Goal: Task Accomplishment & Management: Manage account settings

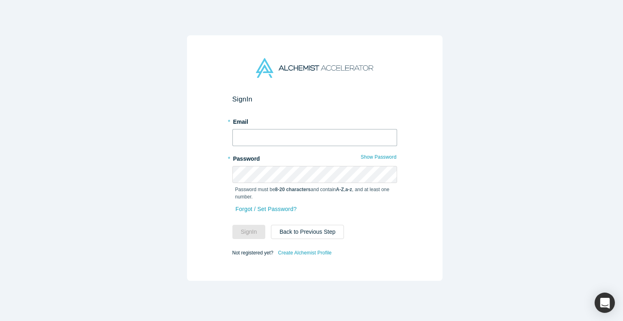
type input "[PERSON_NAME][EMAIL_ADDRESS]"
click at [281, 129] on input "[PERSON_NAME][EMAIL_ADDRESS]" at bounding box center [314, 137] width 165 height 17
click at [199, 193] on div "Sign In * Email [PERSON_NAME][EMAIL_ADDRESS] * Password Show Password Password …" at bounding box center [314, 157] width 255 height 245
click at [248, 230] on button "Sign In" at bounding box center [248, 232] width 33 height 14
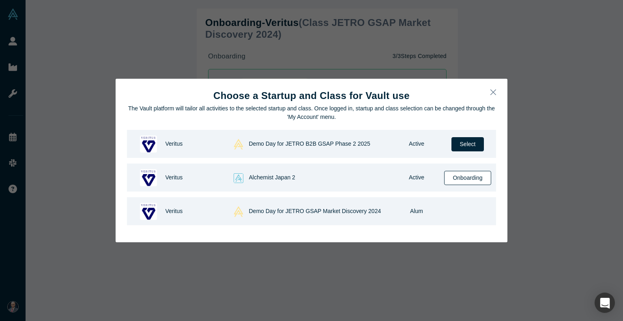
click at [466, 179] on button "Onboarding" at bounding box center [467, 178] width 47 height 14
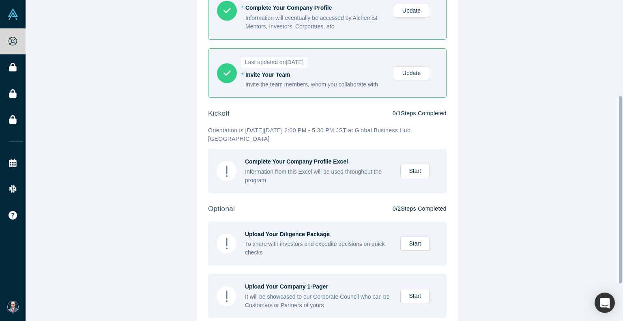
scroll to position [203, 0]
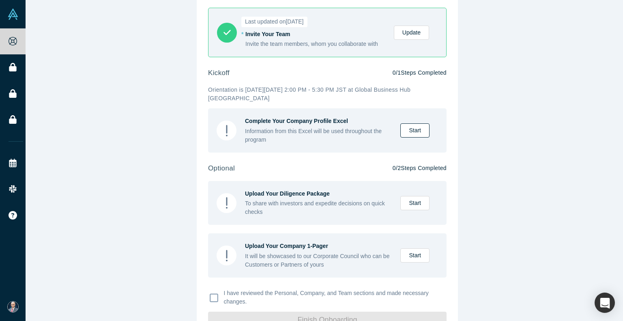
click at [412, 130] on link "Start" at bounding box center [414, 130] width 29 height 14
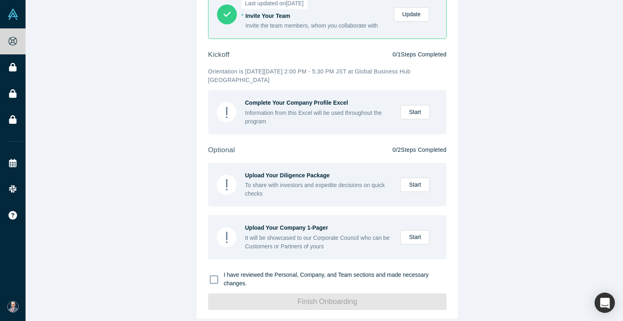
drag, startPoint x: 215, startPoint y: 274, endPoint x: 223, endPoint y: 279, distance: 10.0
click at [214, 275] on icon at bounding box center [214, 279] width 9 height 9
click at [0, 0] on input "I have reviewed the Personal, Company, and Team sections and made necessary cha…" at bounding box center [0, 0] width 0 height 0
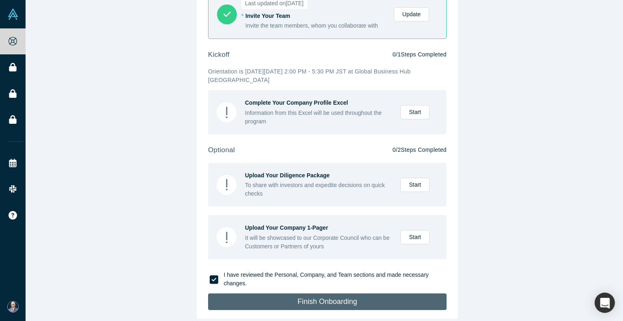
click at [277, 299] on button "Finish Onboarding" at bounding box center [327, 301] width 238 height 17
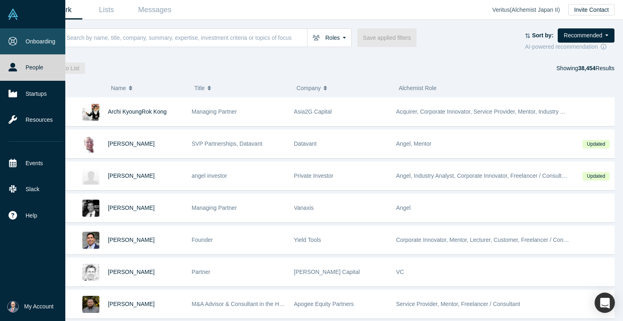
click at [47, 41] on link "Onboarding" at bounding box center [35, 41] width 71 height 26
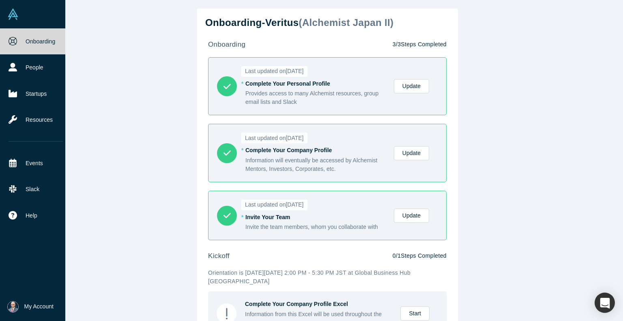
click at [46, 41] on link "Onboarding" at bounding box center [35, 41] width 71 height 26
click at [30, 72] on link "People" at bounding box center [35, 67] width 71 height 26
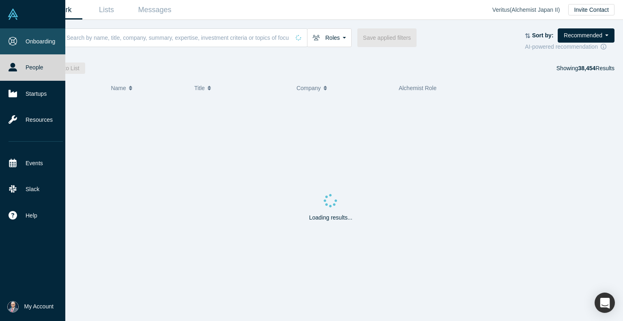
click at [38, 42] on link "Onboarding" at bounding box center [35, 41] width 71 height 26
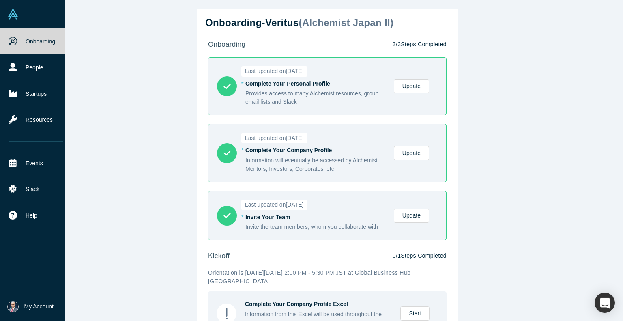
click at [35, 306] on span "My Account" at bounding box center [38, 306] width 29 height 9
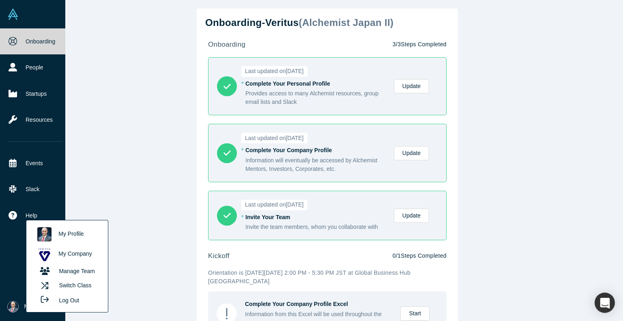
click at [82, 254] on link "My Company" at bounding box center [66, 254] width 67 height 20
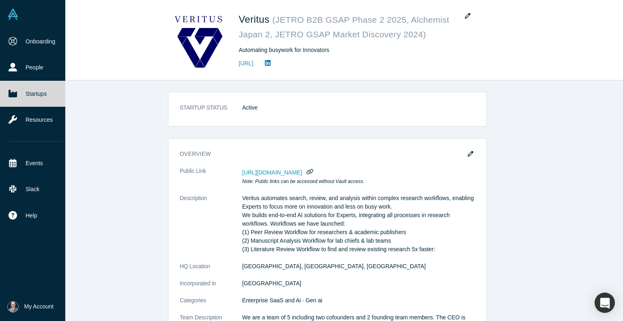
click at [14, 10] on img at bounding box center [12, 14] width 11 height 11
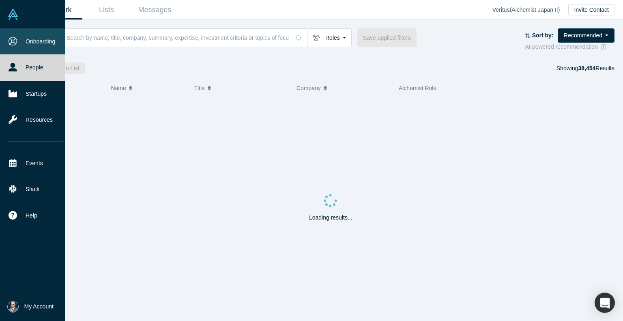
click at [37, 41] on link "Onboarding" at bounding box center [35, 41] width 71 height 26
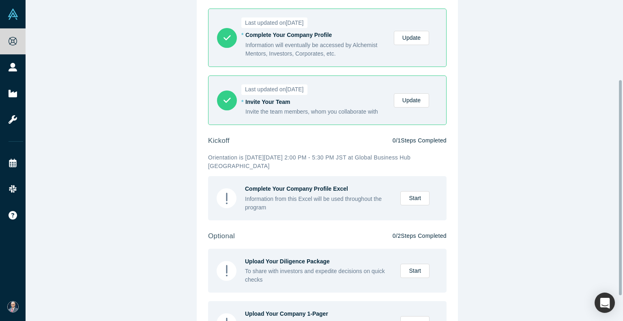
scroll to position [156, 0]
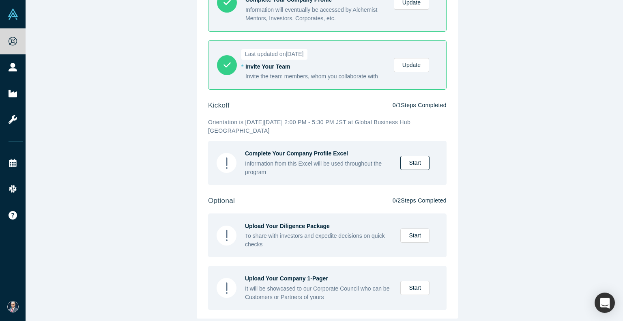
click at [412, 156] on link "Start" at bounding box center [414, 163] width 29 height 14
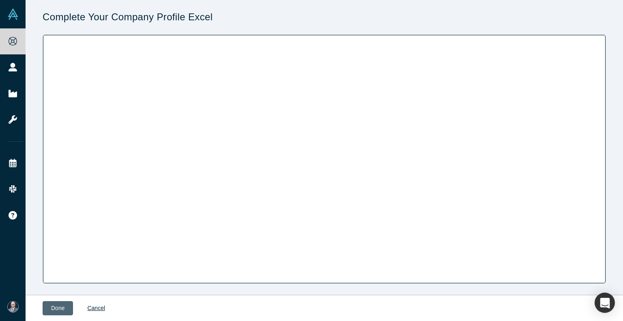
click at [58, 311] on button "Done" at bounding box center [58, 308] width 30 height 14
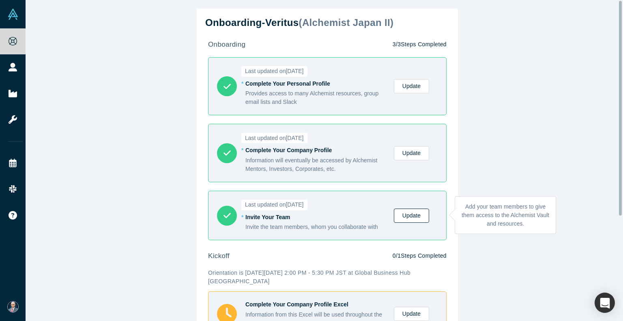
click at [412, 213] on link "Update" at bounding box center [411, 215] width 35 height 14
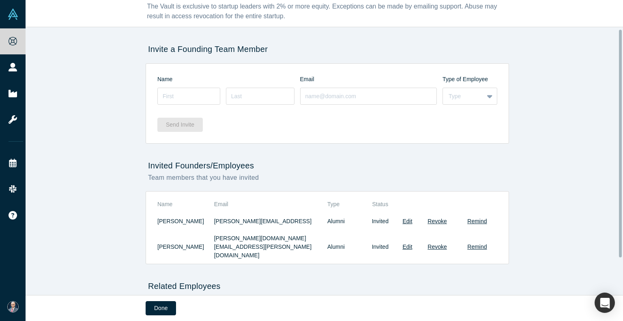
scroll to position [41, 0]
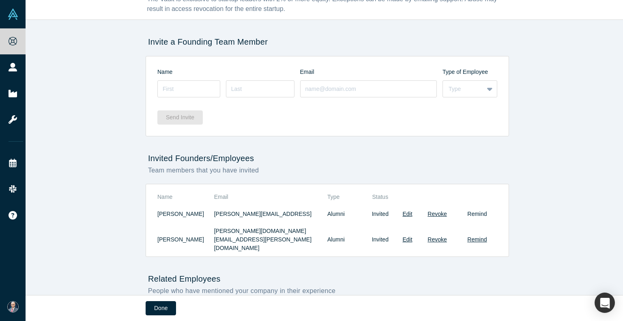
click at [475, 211] on button "Remind" at bounding box center [476, 214] width 19 height 9
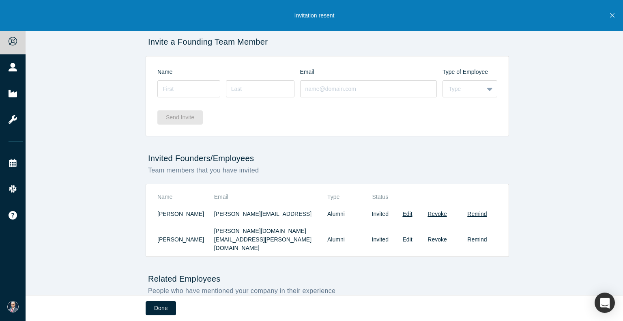
click at [479, 235] on button "Remind" at bounding box center [476, 239] width 19 height 9
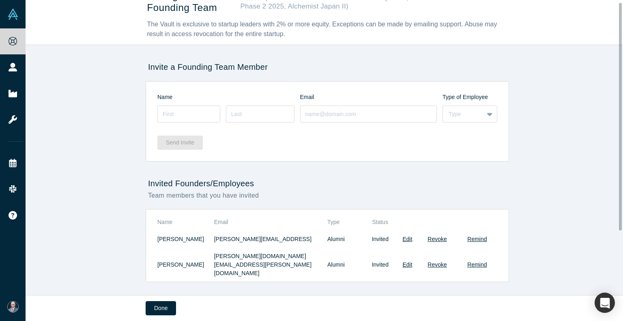
scroll to position [0, 0]
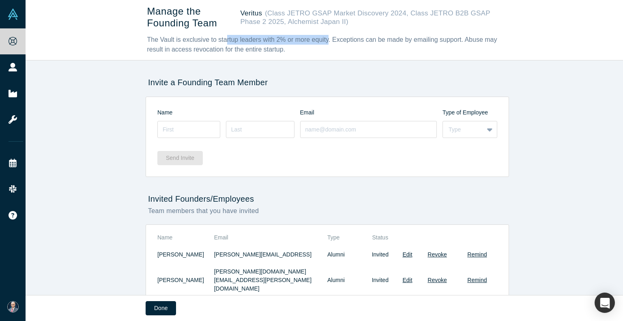
drag, startPoint x: 215, startPoint y: 39, endPoint x: 313, endPoint y: 41, distance: 97.8
click at [313, 41] on div "The Vault is exclusive to startup leaders with 2% or more equity. Exceptions ca…" at bounding box center [326, 44] width 358 height 19
click at [270, 45] on div "The Vault is exclusive to startup leaders with 2% or more equity. Exceptions ca…" at bounding box center [326, 44] width 358 height 19
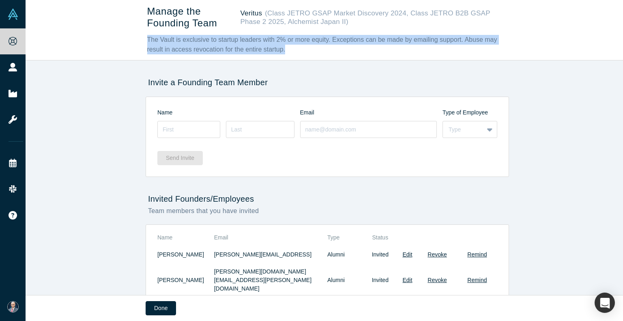
drag, startPoint x: 261, startPoint y: 48, endPoint x: 138, endPoint y: 39, distance: 123.6
click at [138, 39] on div "Manage the Founding Team Veritus (Class JETRO GSAP Market Discovery 2024, Class…" at bounding box center [327, 30] width 603 height 60
click at [248, 50] on div "The Vault is exclusive to startup leaders with 2% or more equity. Exceptions ca…" at bounding box center [326, 44] width 358 height 19
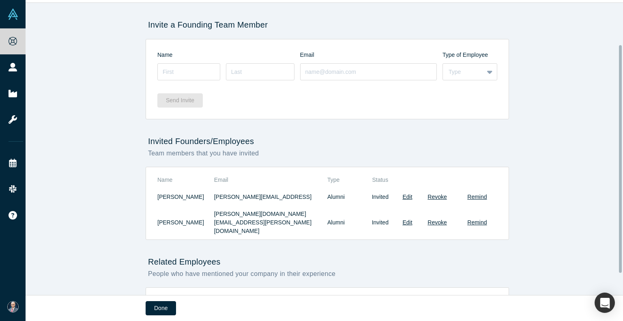
scroll to position [86, 0]
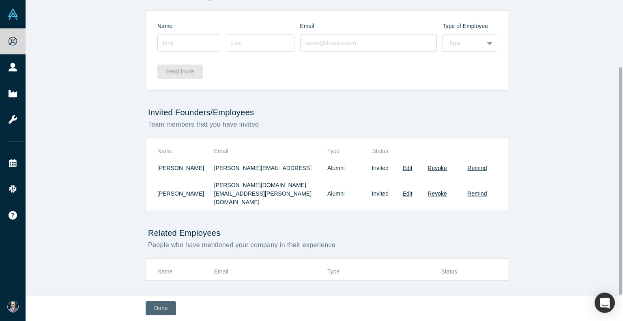
click at [163, 311] on button "Done" at bounding box center [161, 308] width 30 height 14
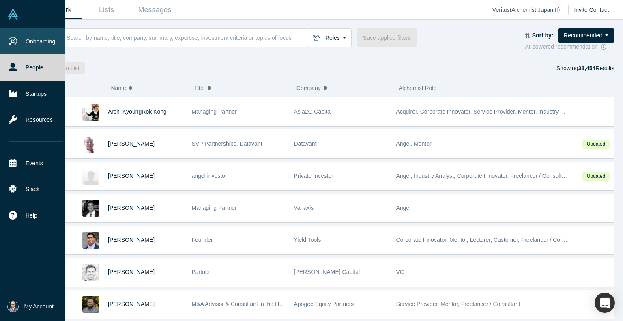
click at [45, 45] on link "Onboarding" at bounding box center [35, 41] width 71 height 26
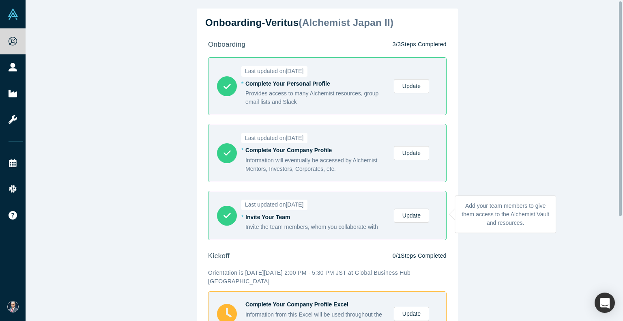
scroll to position [41, 0]
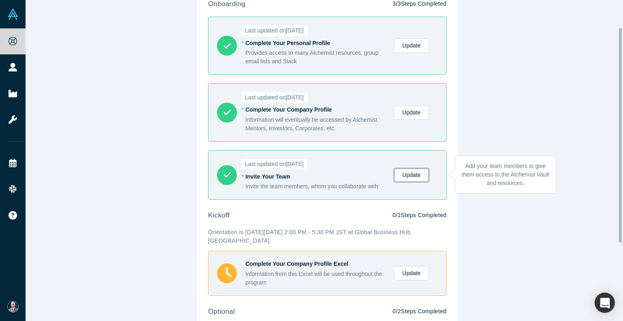
click at [410, 172] on link "Update" at bounding box center [411, 175] width 35 height 14
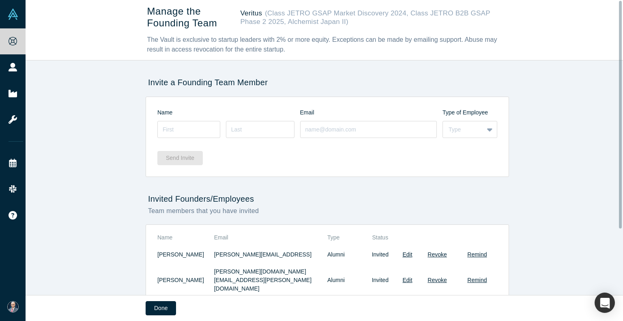
scroll to position [41, 0]
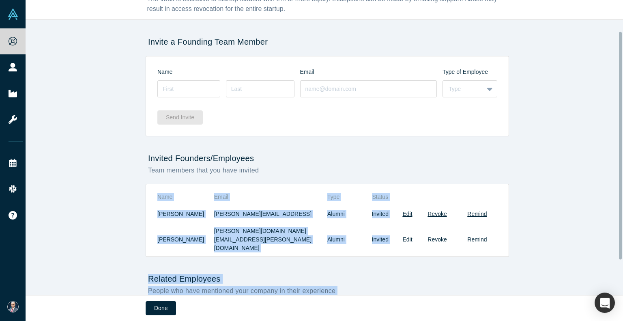
drag, startPoint x: 618, startPoint y: 165, endPoint x: 622, endPoint y: 152, distance: 13.2
click at [620, 153] on div "Manage the Founding Team Veritus (Class JETRO GSAP Market Discovery 2024, Class…" at bounding box center [324, 147] width 597 height 295
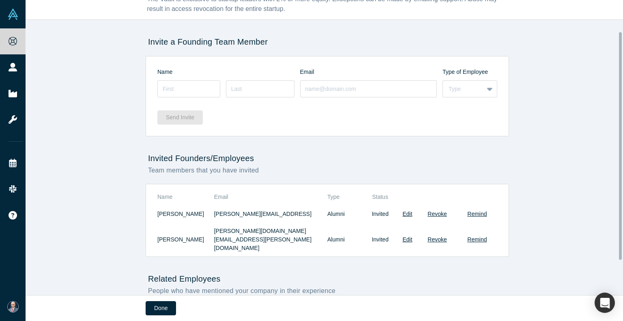
click at [570, 160] on div "Manage the Founding Team Veritus (Class JETRO GSAP Market Discovery 2024, Class…" at bounding box center [327, 150] width 603 height 301
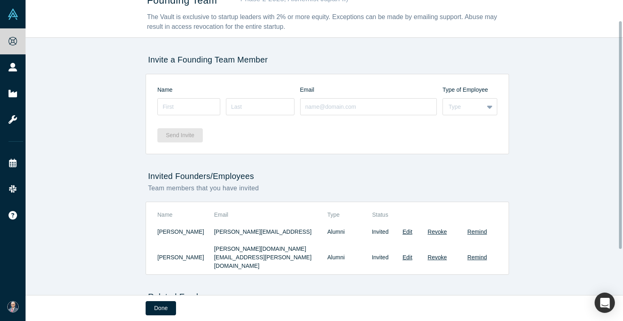
scroll to position [13, 0]
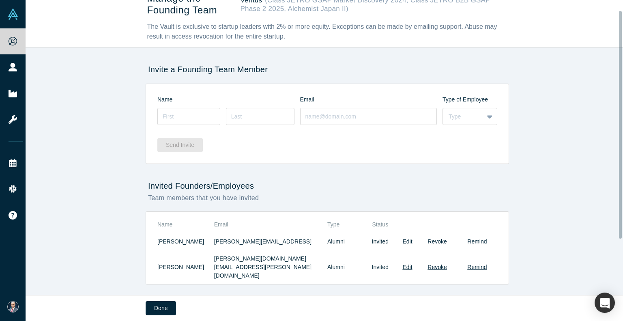
drag, startPoint x: 621, startPoint y: 149, endPoint x: 617, endPoint y: 128, distance: 21.5
click at [617, 128] on div "Manage the Founding Team Veritus (Class JETRO GSAP Market Discovery 2024, Class…" at bounding box center [324, 147] width 597 height 295
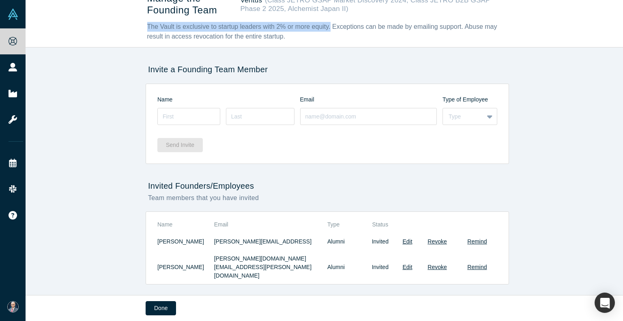
drag, startPoint x: 185, startPoint y: 24, endPoint x: 316, endPoint y: 23, distance: 131.0
click at [316, 23] on div "Manage the Founding Team Veritus (Class JETRO GSAP Market Discovery 2024, Class…" at bounding box center [327, 17] width 603 height 60
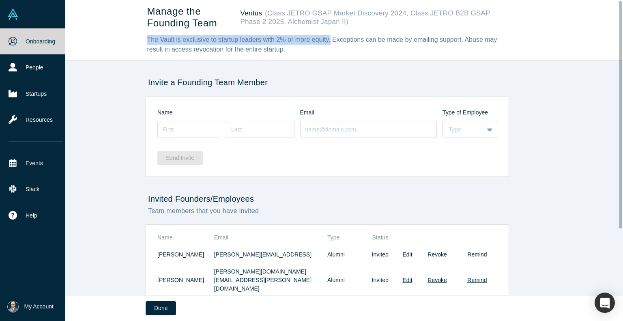
click at [19, 16] on link at bounding box center [32, 14] width 65 height 28
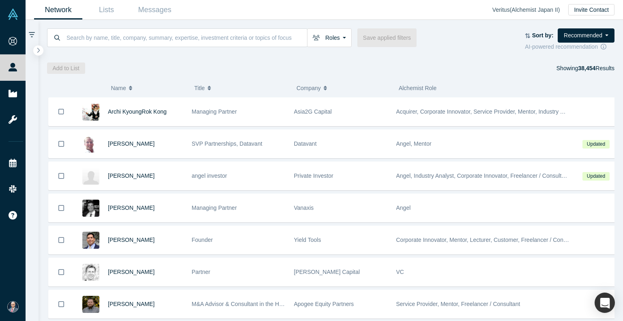
click at [24, 304] on span "My Account" at bounding box center [24, 306] width 0 height 9
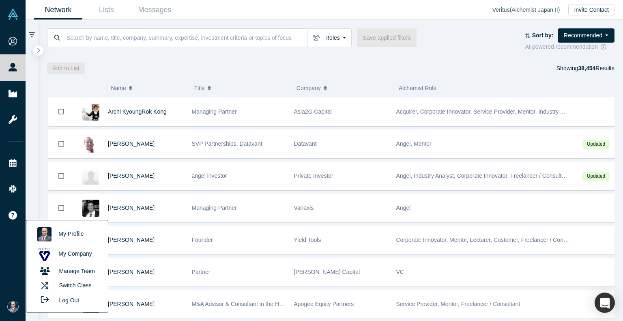
click at [82, 259] on link "My Company" at bounding box center [66, 254] width 67 height 20
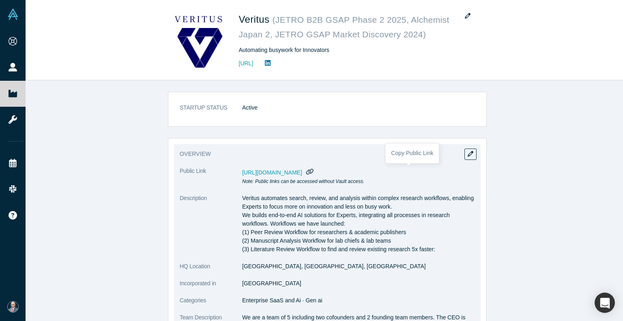
click at [313, 172] on icon "button" at bounding box center [309, 172] width 7 height 6
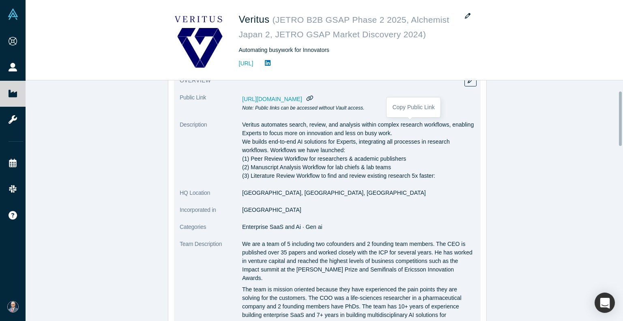
scroll to position [46, 0]
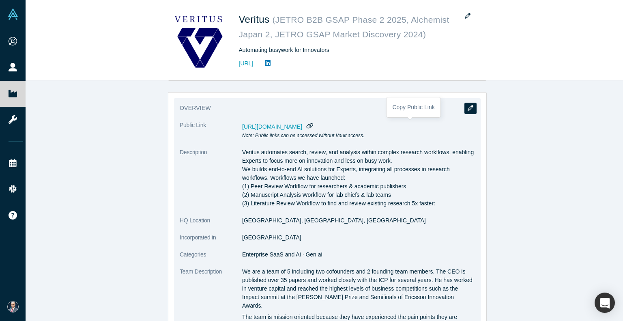
click at [470, 105] on button "button" at bounding box center [470, 108] width 12 height 11
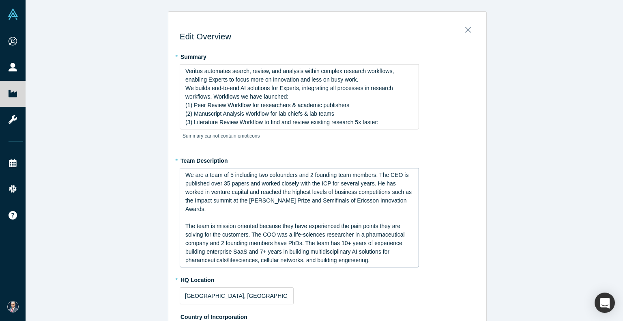
scroll to position [122, 0]
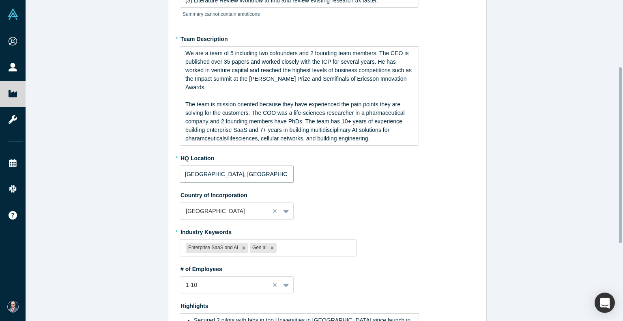
click at [213, 165] on input "[GEOGRAPHIC_DATA], [GEOGRAPHIC_DATA], [GEOGRAPHIC_DATA]" at bounding box center [237, 173] width 114 height 17
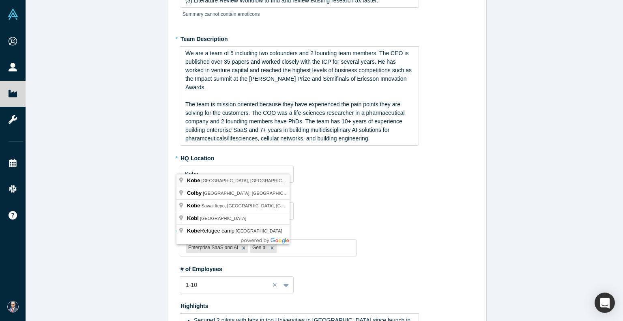
type input "Kobe, [GEOGRAPHIC_DATA], [GEOGRAPHIC_DATA]"
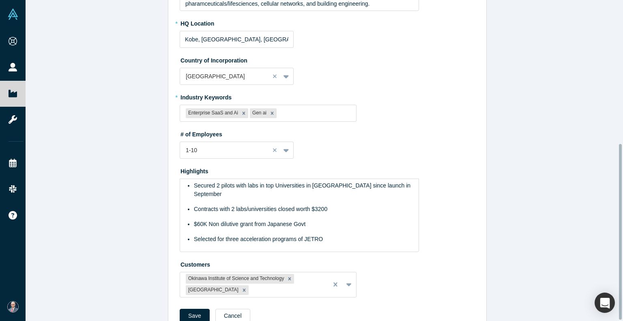
scroll to position [263, 0]
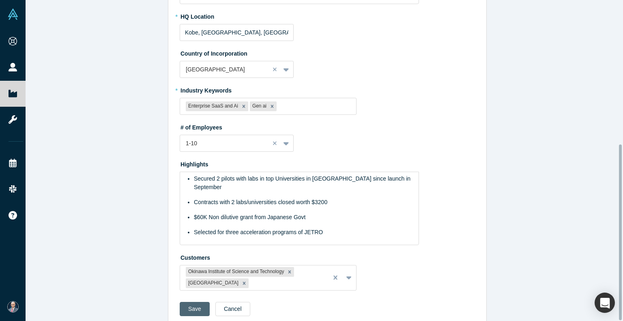
click at [190, 302] on button "Save" at bounding box center [195, 309] width 30 height 14
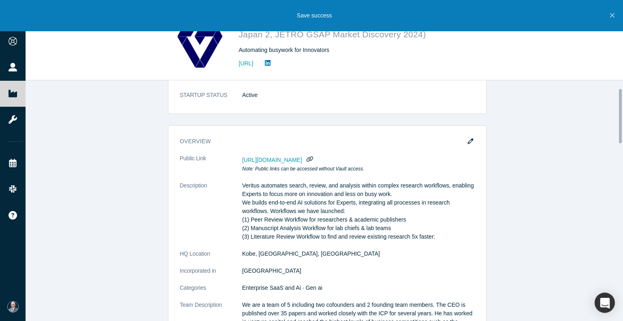
scroll to position [0, 0]
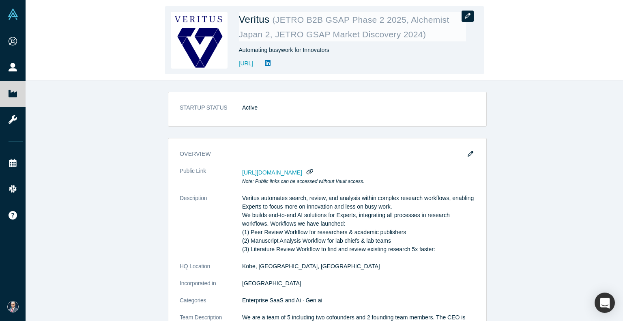
click at [466, 12] on button "button" at bounding box center [467, 16] width 12 height 11
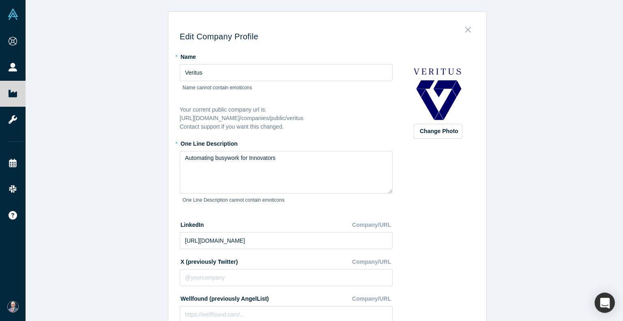
click at [465, 33] on icon "Close" at bounding box center [468, 29] width 6 height 9
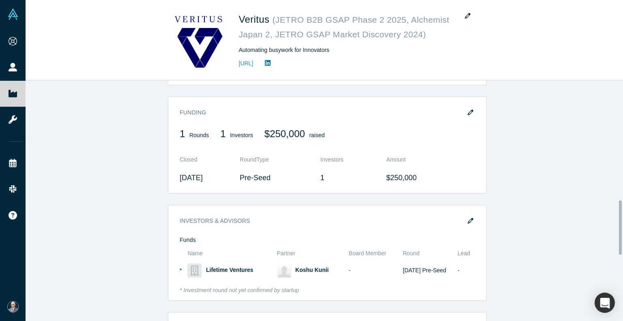
scroll to position [527, 0]
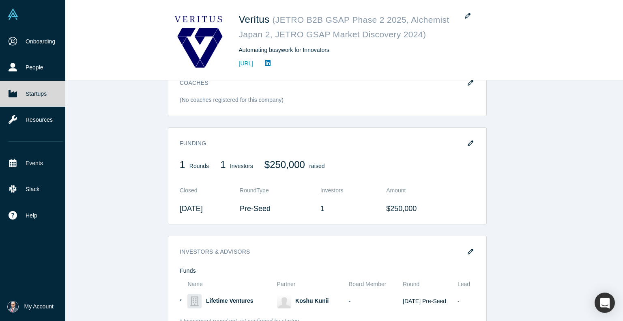
click at [9, 15] on img at bounding box center [12, 14] width 11 height 11
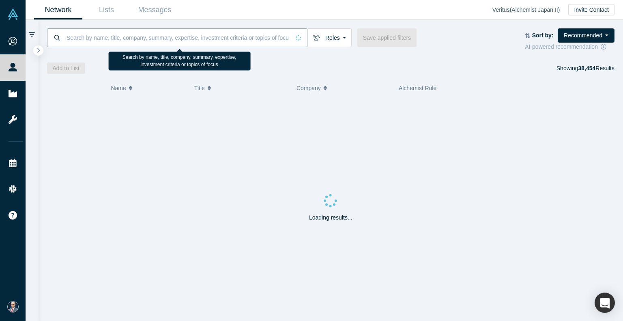
click at [82, 37] on input at bounding box center [178, 37] width 224 height 19
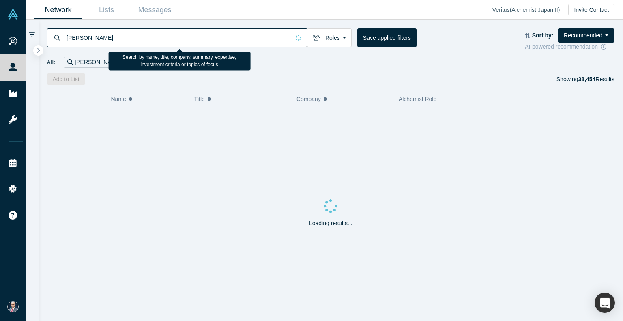
type input "[PERSON_NAME]"
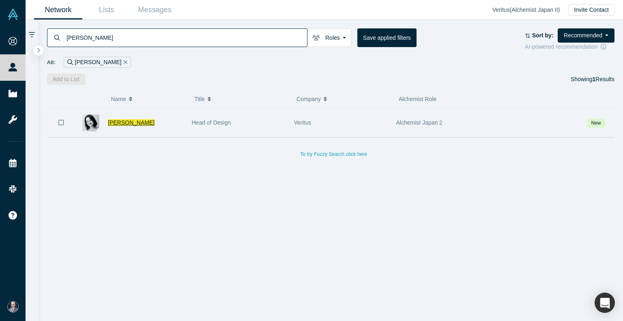
click at [114, 122] on span "[PERSON_NAME]" at bounding box center [131, 122] width 47 height 6
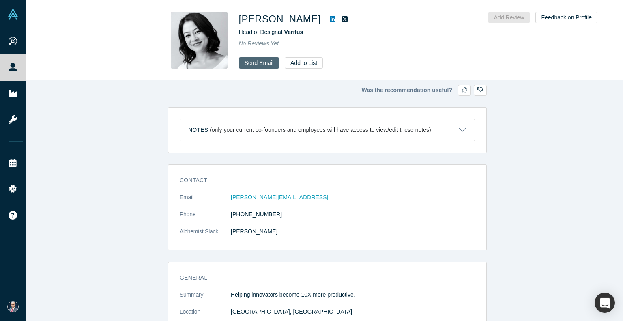
click at [266, 65] on link "Send Email" at bounding box center [259, 62] width 41 height 11
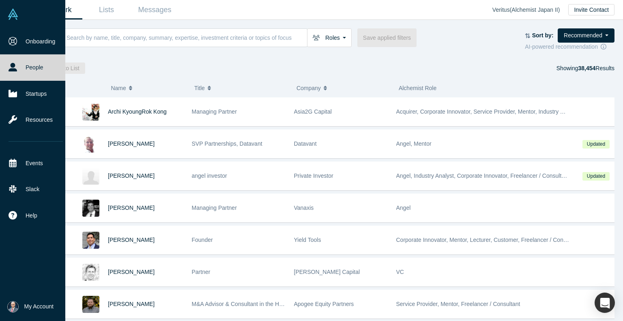
click at [43, 309] on span "My Account" at bounding box center [38, 306] width 29 height 9
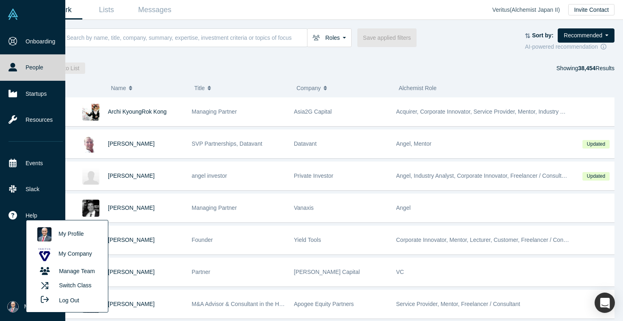
click at [67, 300] on button "Log Out" at bounding box center [57, 299] width 49 height 15
